Goal: Find specific page/section: Find specific page/section

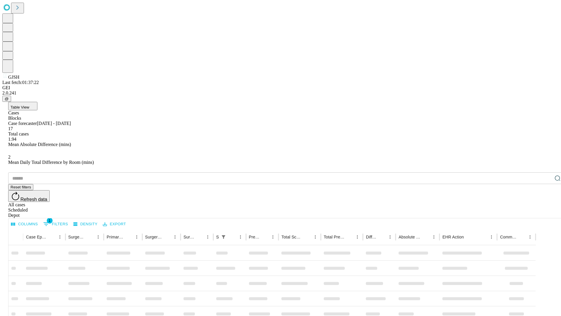
click at [546, 212] on div "Depot" at bounding box center [286, 214] width 556 height 5
click at [498, 202] on div "All cases" at bounding box center [286, 204] width 556 height 5
